Goal: Transaction & Acquisition: Subscribe to service/newsletter

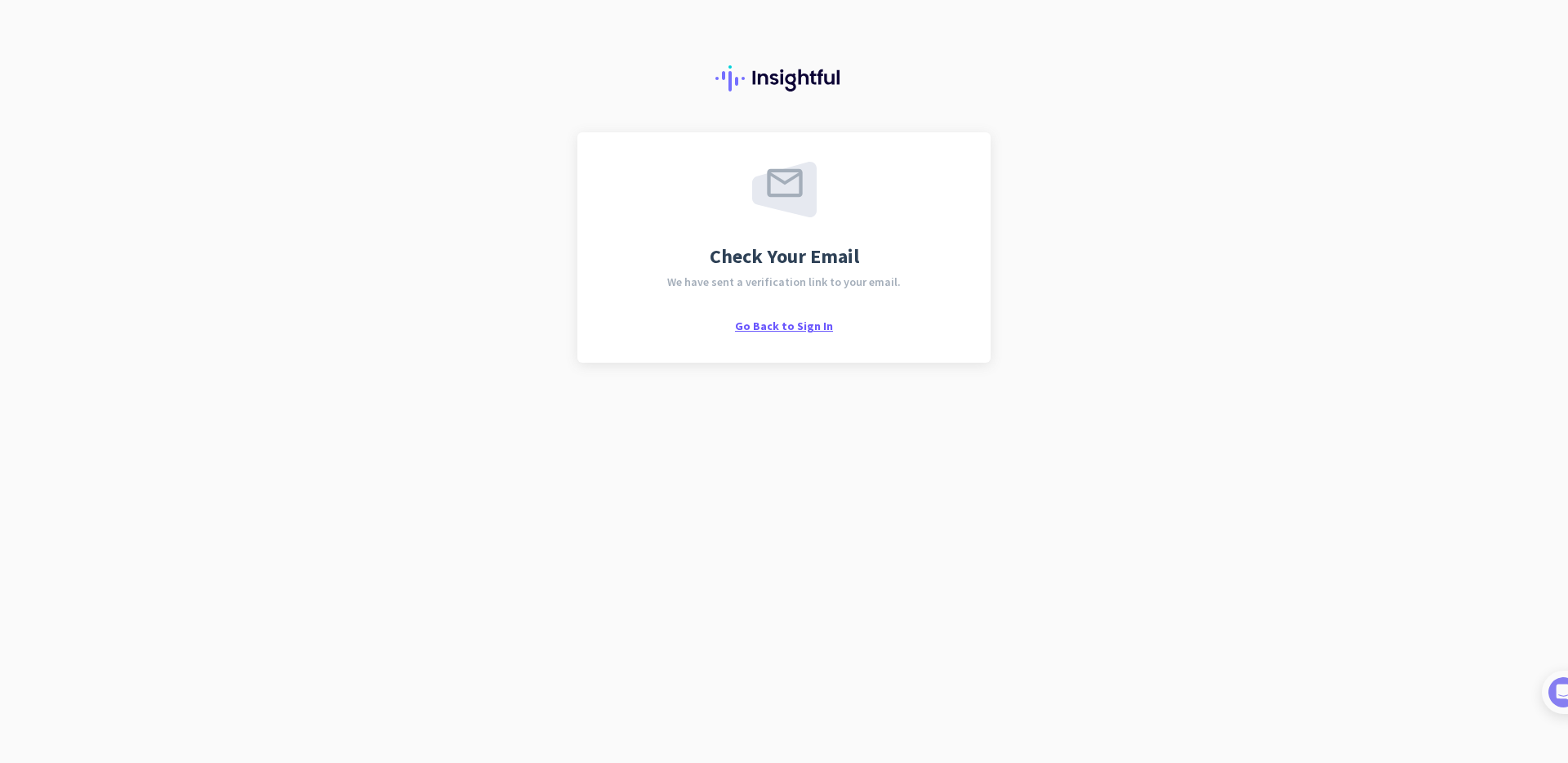
click at [789, 329] on span "Go Back to Sign In" at bounding box center [784, 325] width 98 height 15
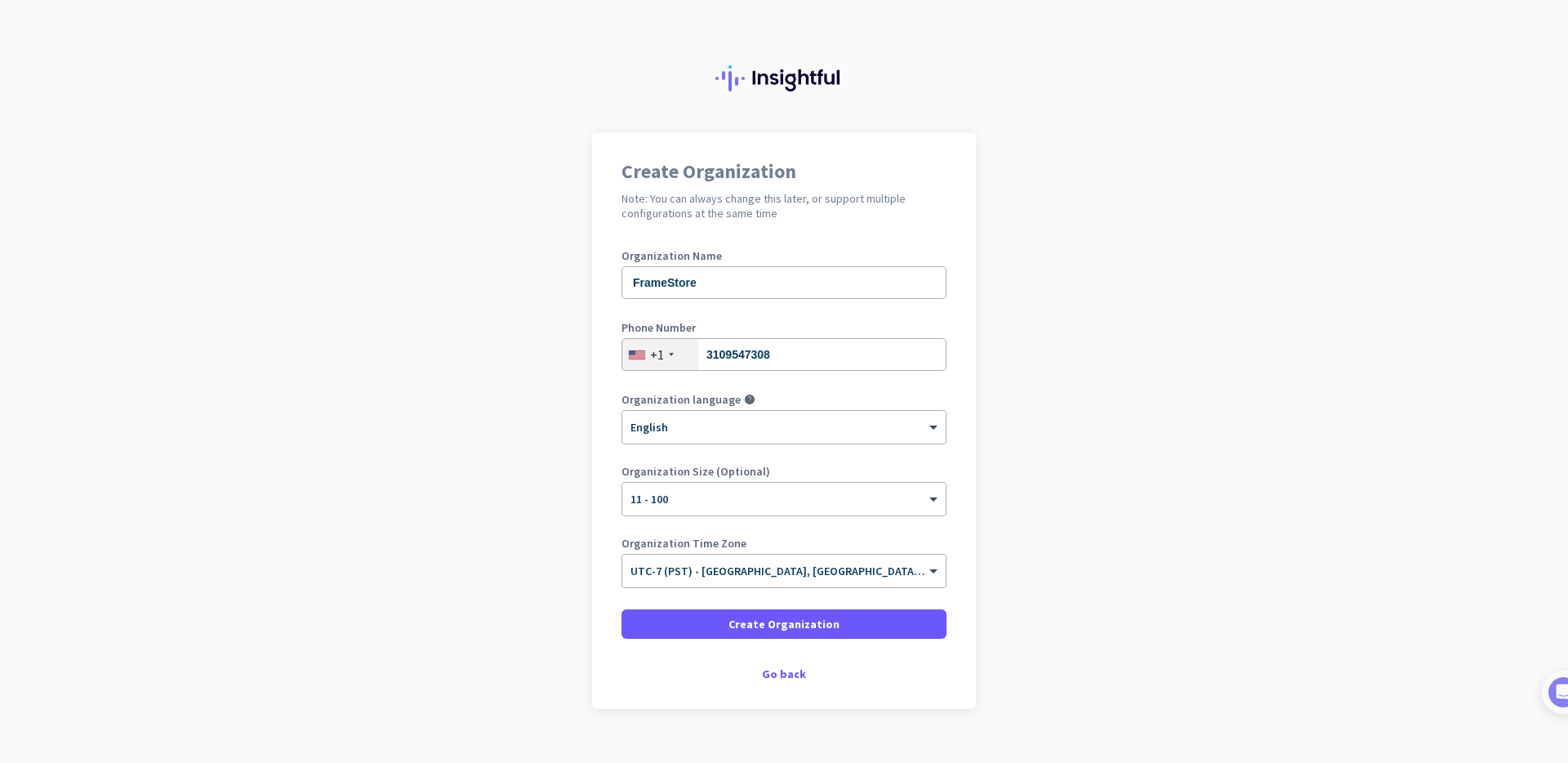
scroll to position [28, 0]
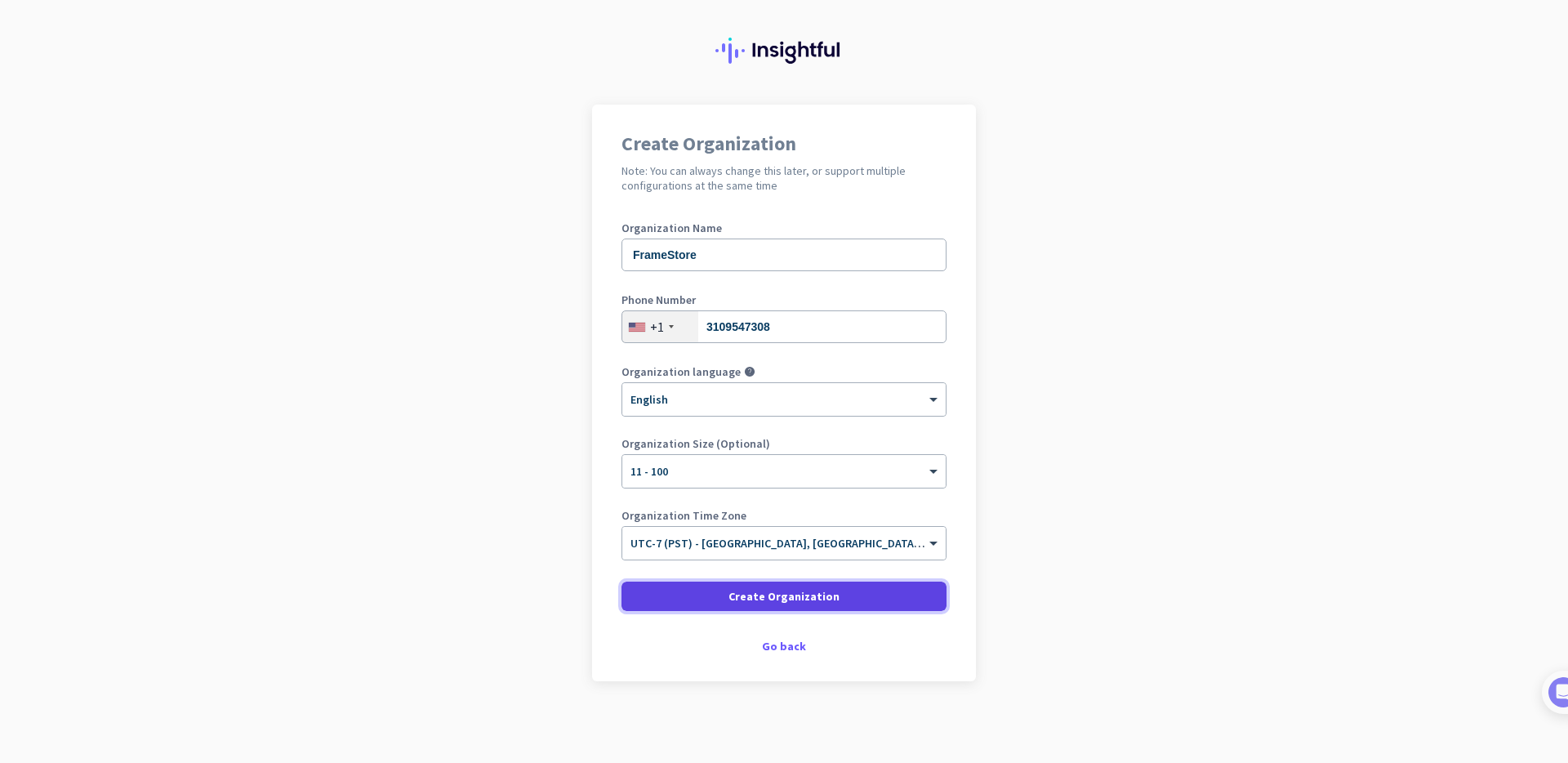
click at [744, 603] on span "Create Organization" at bounding box center [784, 596] width 111 height 16
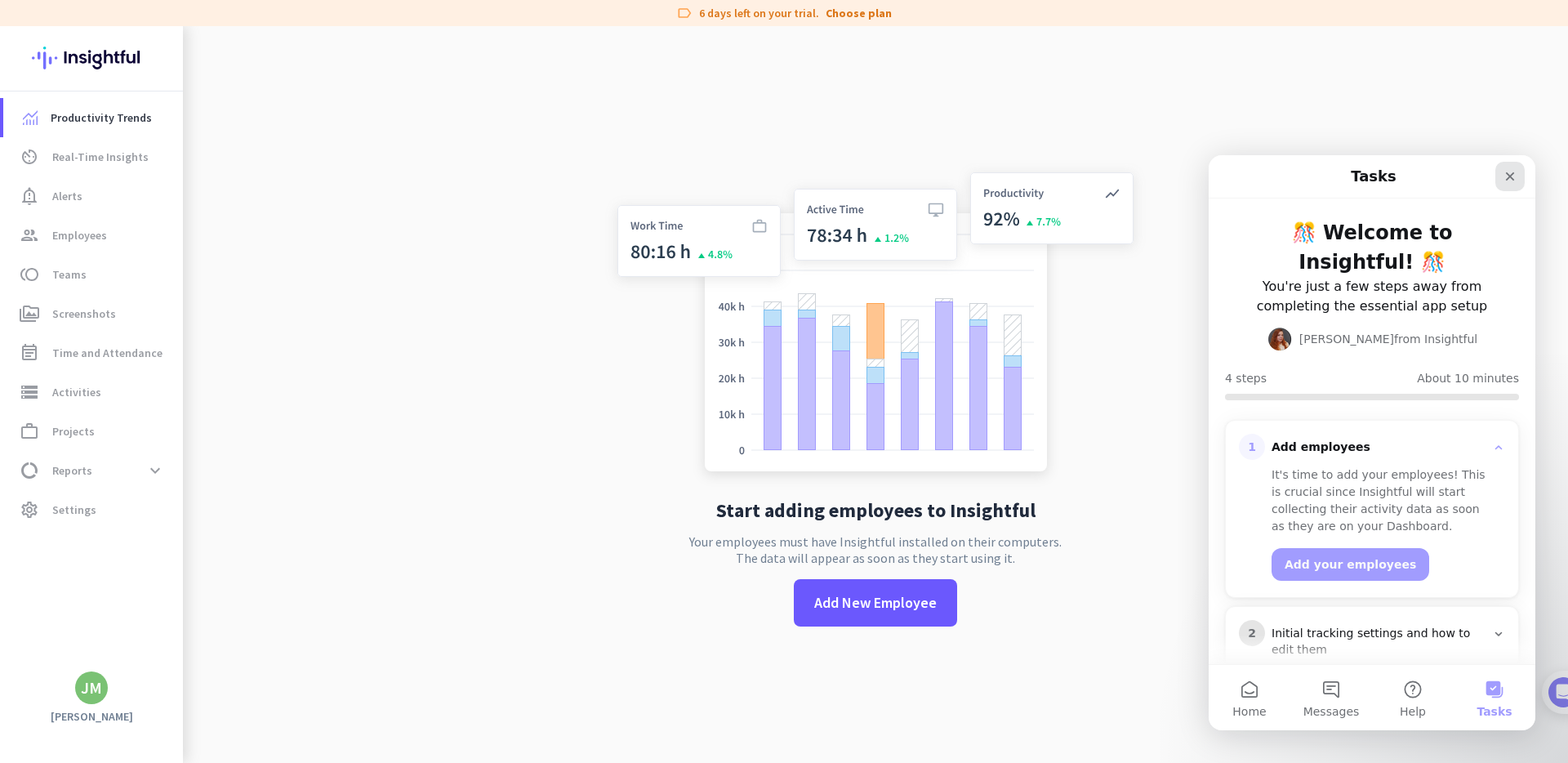
click at [1503, 178] on icon "Close" at bounding box center [1509, 176] width 13 height 13
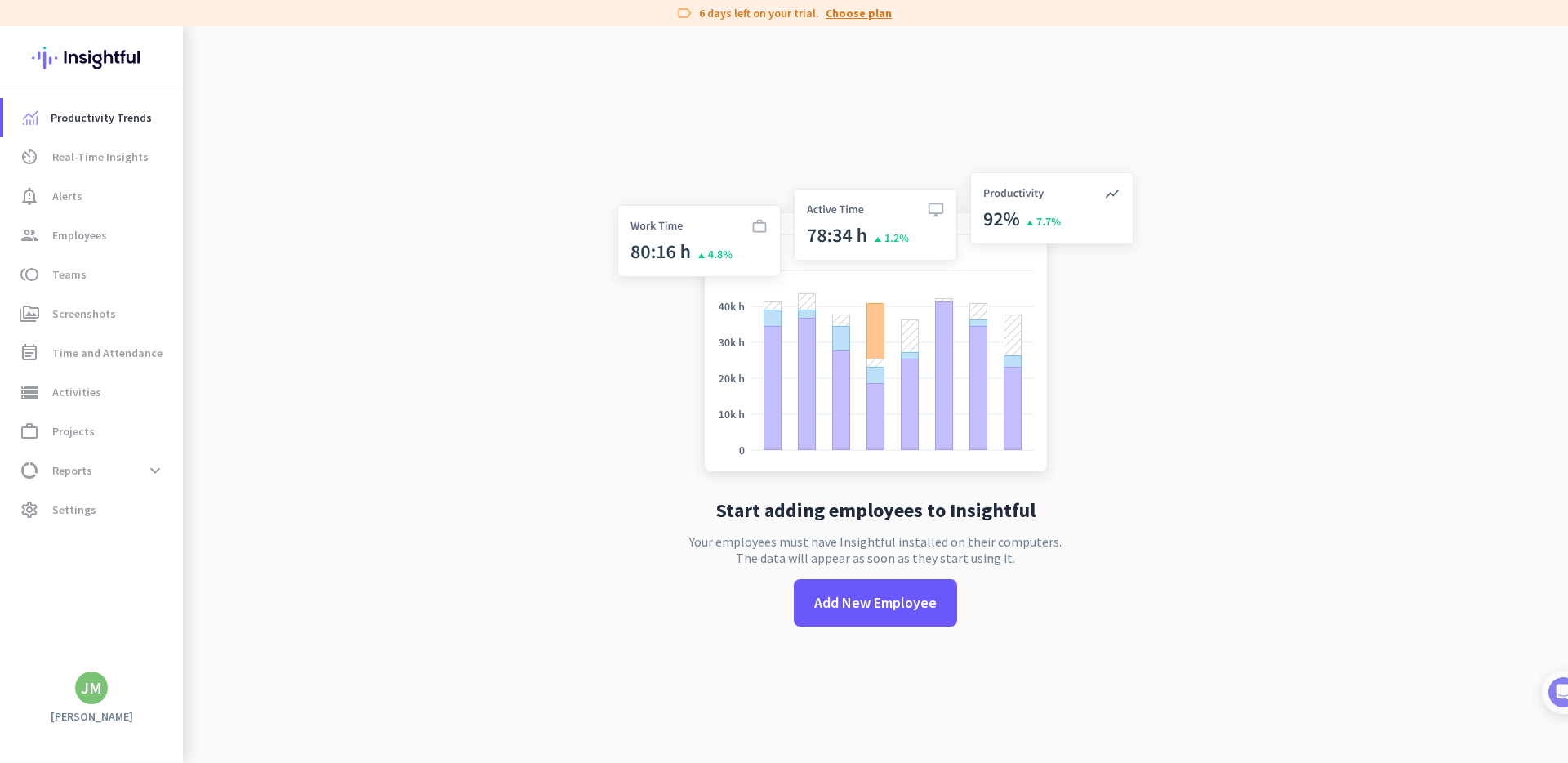
click at [876, 12] on link "Choose plan" at bounding box center [858, 13] width 66 height 16
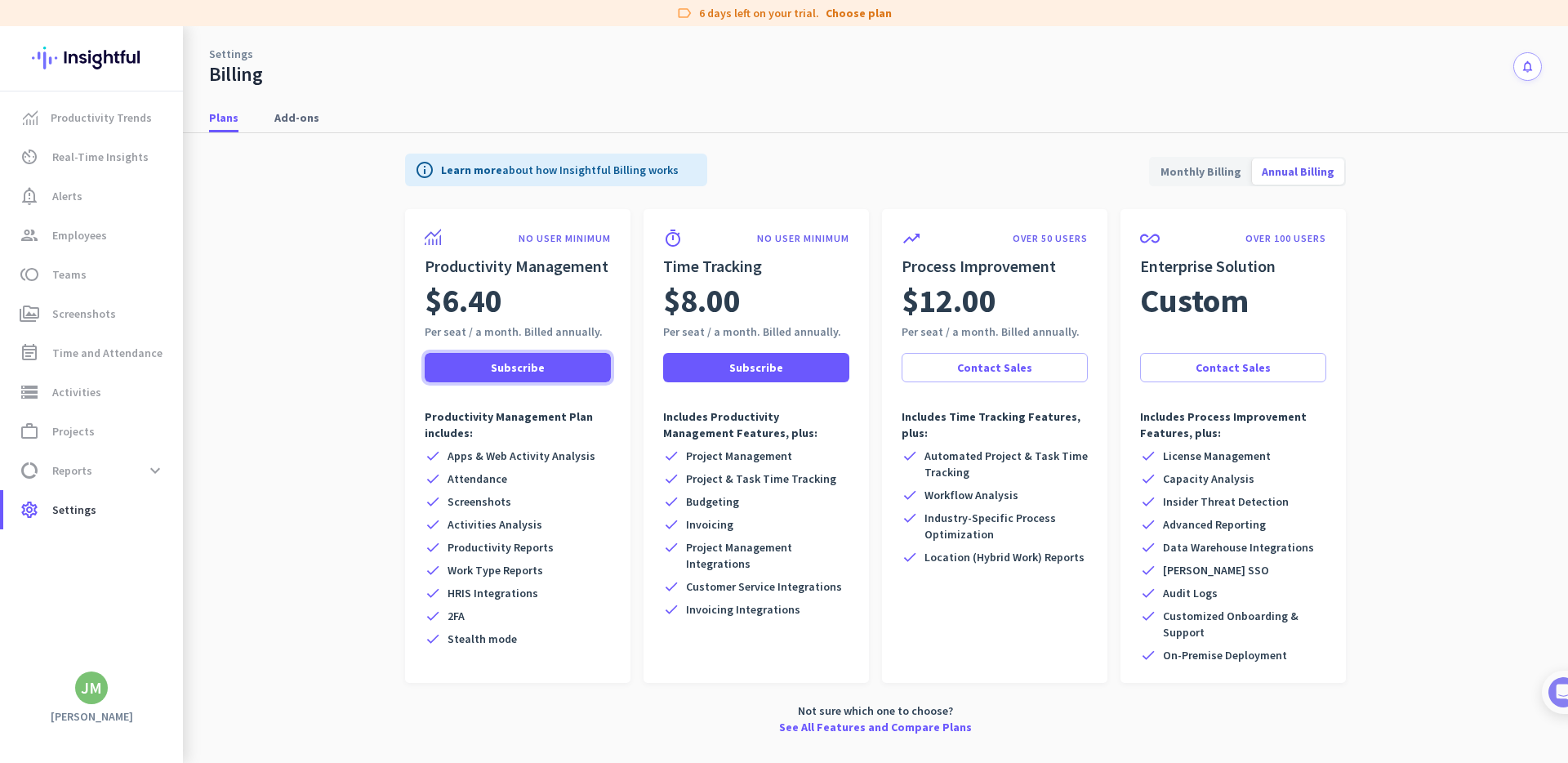
drag, startPoint x: 516, startPoint y: 364, endPoint x: 514, endPoint y: 403, distance: 39.1
click at [514, 403] on div "NO USER MINIMUM Productivity Management $6.40 Per seat / a month. Billed annual…" at bounding box center [518, 446] width 225 height 474
click at [525, 375] on span "Subscribe" at bounding box center [517, 367] width 54 height 16
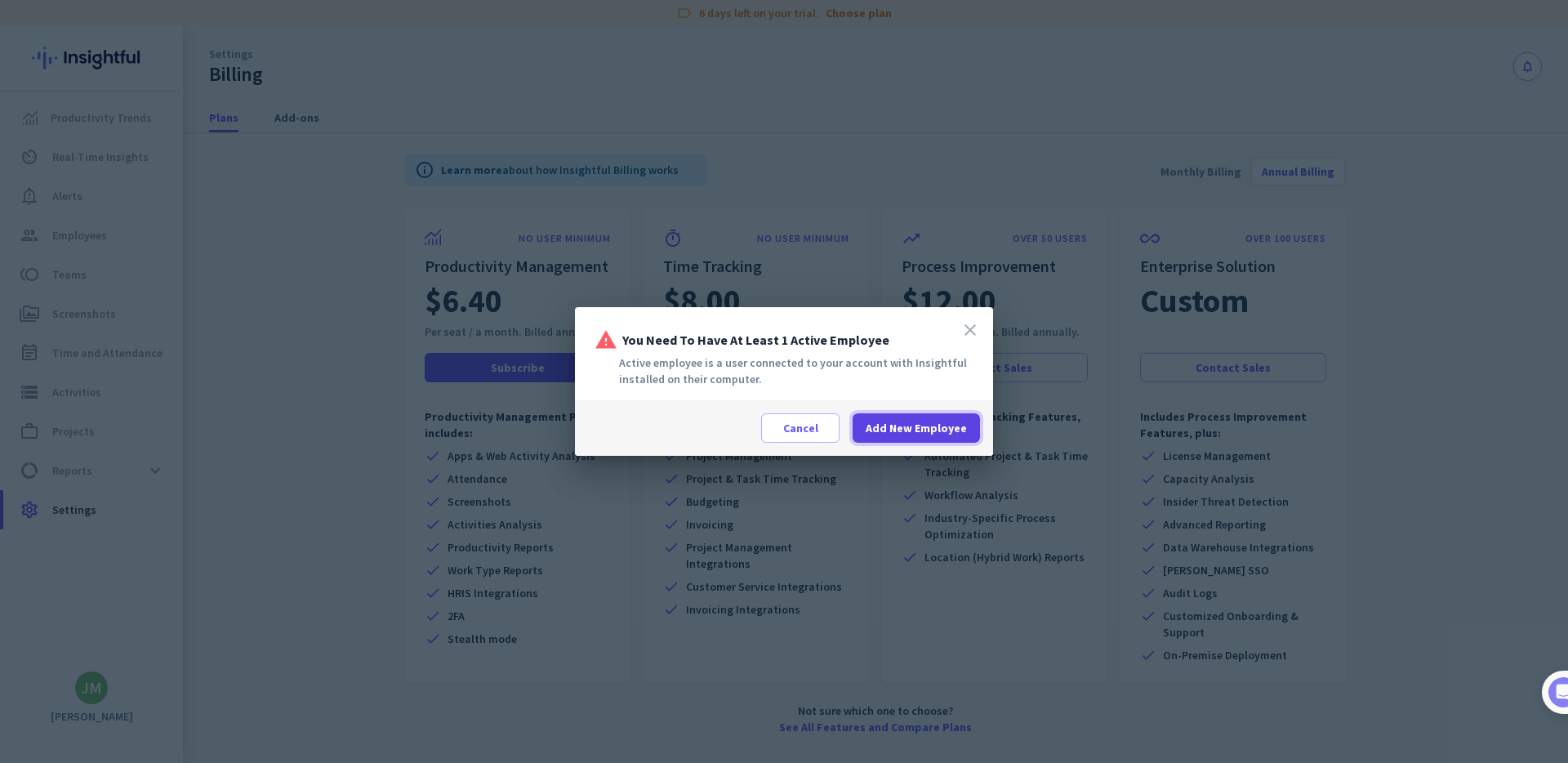
click at [936, 421] on span "Add New Employee" at bounding box center [916, 428] width 102 height 16
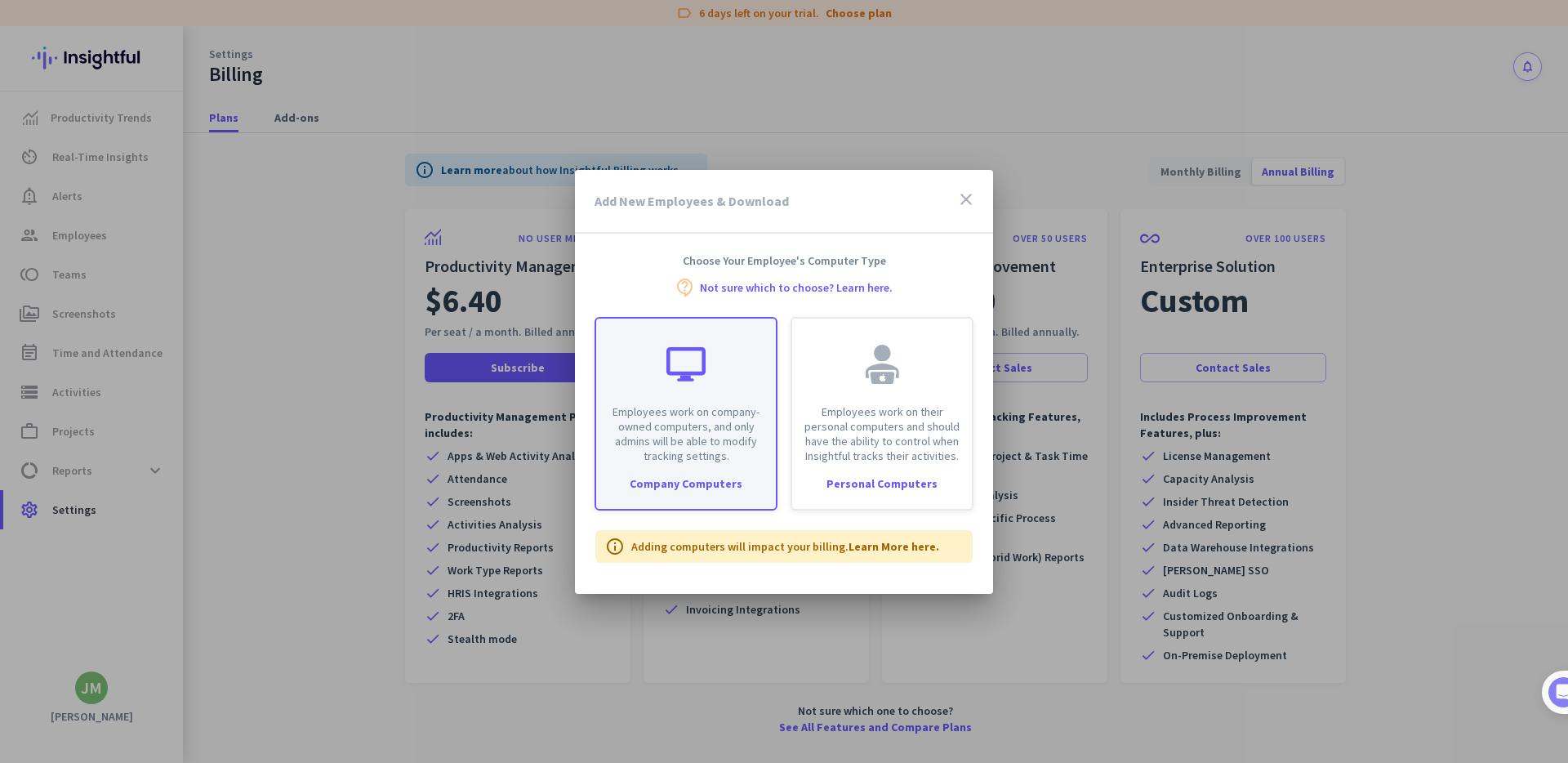
click at [705, 463] on div "Employees work on company-owned computers, and only admins will be able to modi…" at bounding box center [685, 413] width 183 height 194
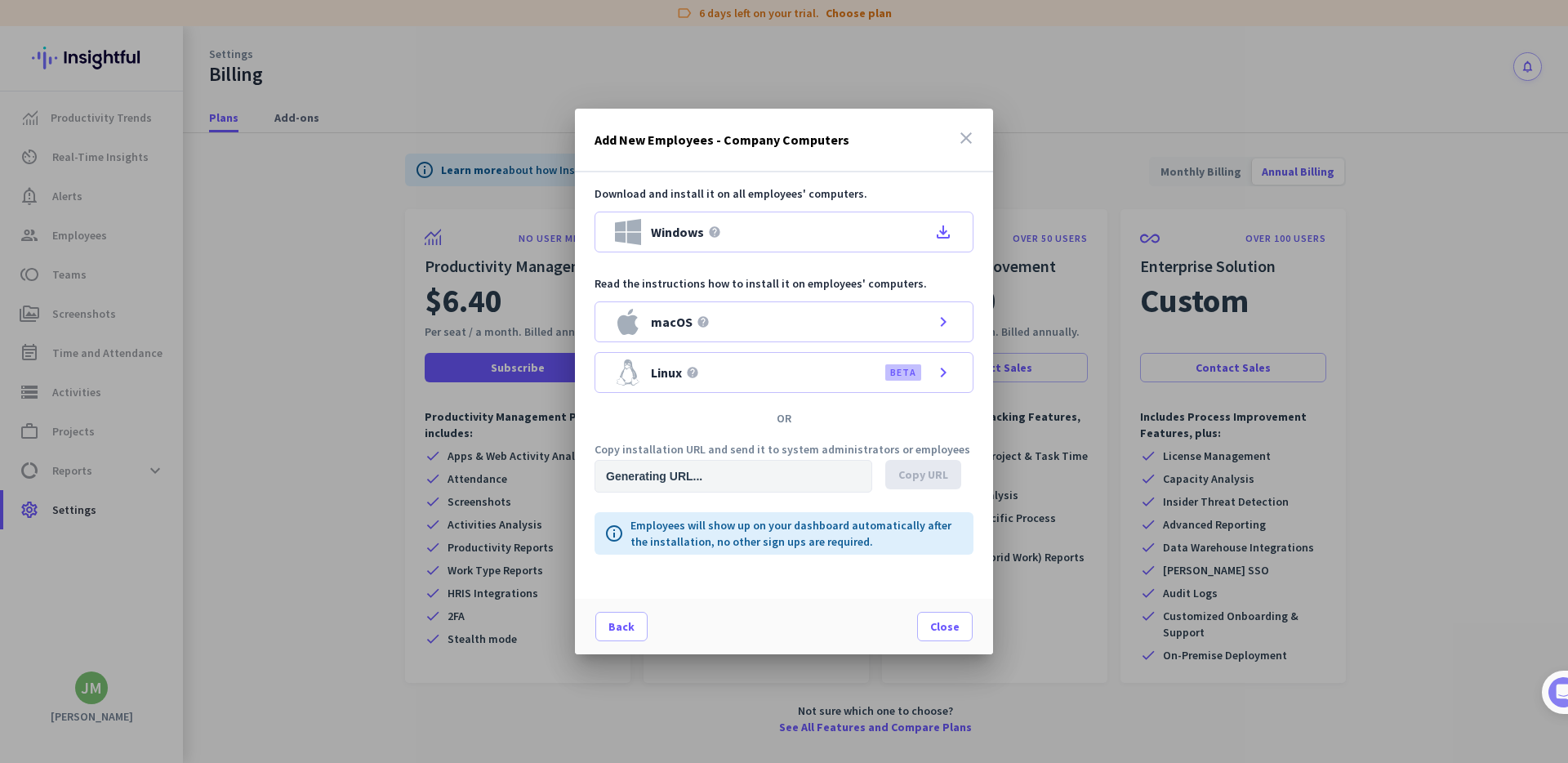
type input "[URL][DOMAIN_NAME]"
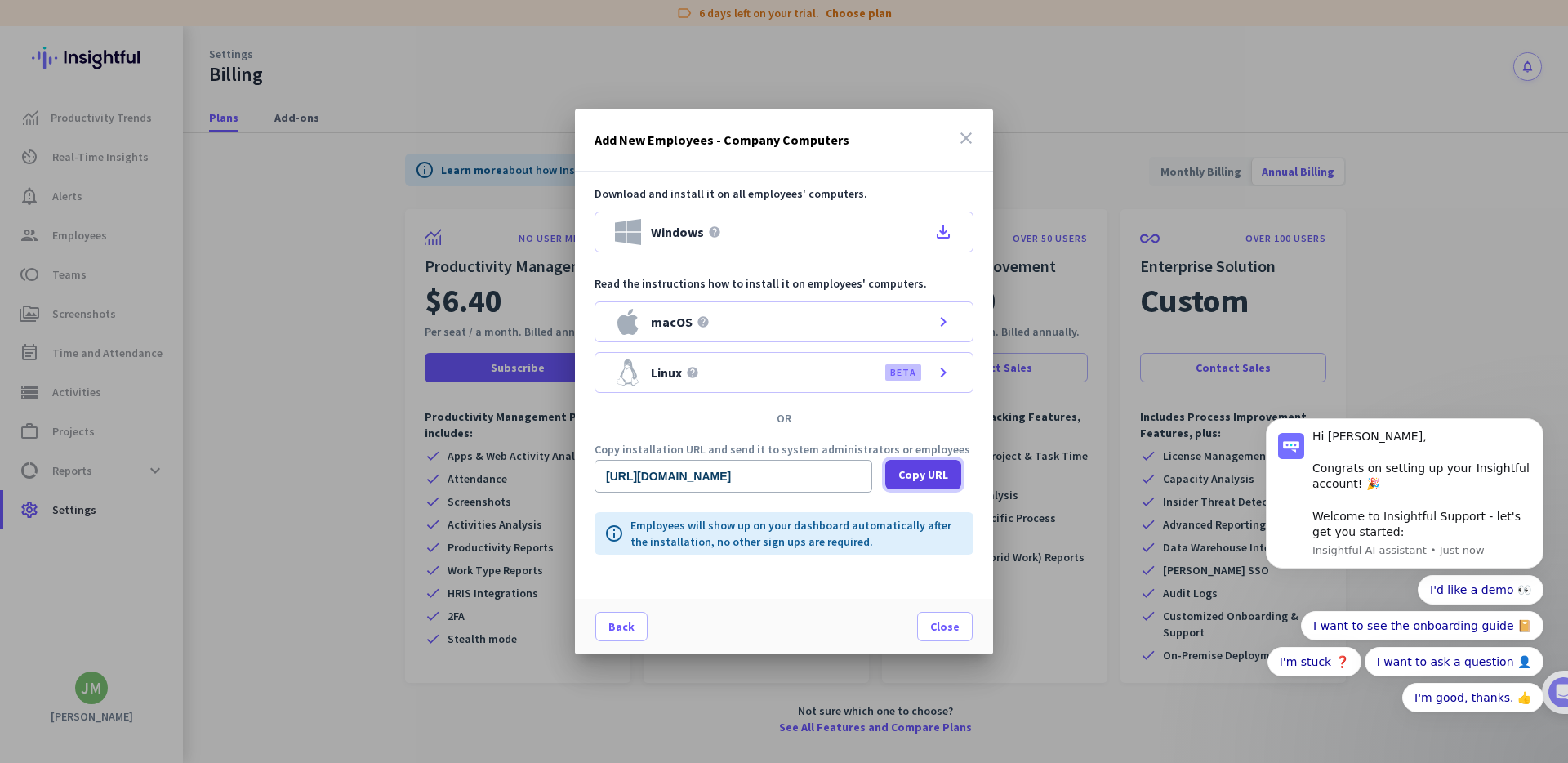
click at [907, 476] on span "Copy URL" at bounding box center [923, 474] width 50 height 16
click at [971, 136] on icon "close" at bounding box center [965, 137] width 20 height 20
